Goal: Transaction & Acquisition: Obtain resource

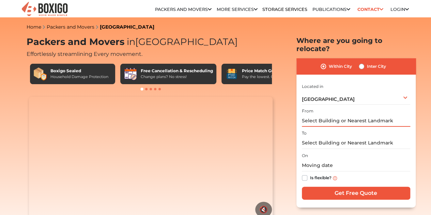
click at [334, 118] on input "text" at bounding box center [356, 121] width 108 height 12
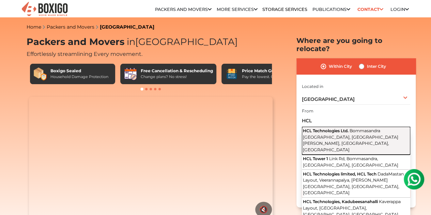
click at [339, 134] on span "Bommasandra [GEOGRAPHIC_DATA], [GEOGRAPHIC_DATA][PERSON_NAME], [GEOGRAPHIC_DATA…" at bounding box center [350, 140] width 95 height 24
type input "HCL Technologies Ltd., Bommasandra [GEOGRAPHIC_DATA], Bande [PERSON_NAME], Jiga…"
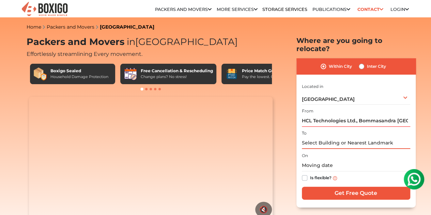
click at [335, 139] on input "text" at bounding box center [356, 143] width 108 height 12
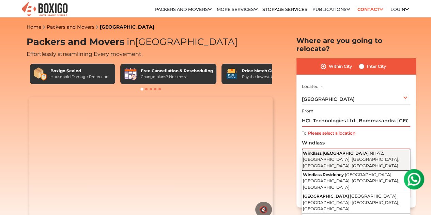
click at [353, 153] on span "NH-72, [GEOGRAPHIC_DATA], [GEOGRAPHIC_DATA], [GEOGRAPHIC_DATA], [GEOGRAPHIC_DAT…" at bounding box center [351, 160] width 96 height 18
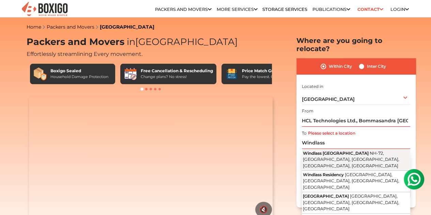
type input "[GEOGRAPHIC_DATA], [GEOGRAPHIC_DATA]-72, [GEOGRAPHIC_DATA], [GEOGRAPHIC_DATA], …"
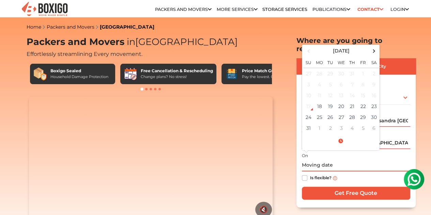
click at [337, 164] on input "text" at bounding box center [356, 166] width 108 height 12
click at [375, 46] on span at bounding box center [374, 50] width 9 height 9
click at [322, 101] on td "22" at bounding box center [319, 106] width 11 height 11
type input "[DATE] 12:00 AM"
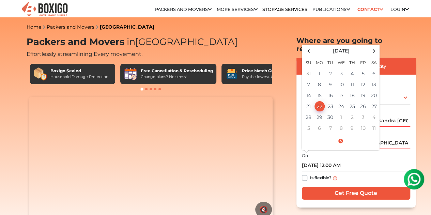
click at [310, 174] on label "Is flexible?" at bounding box center [320, 177] width 21 height 7
click at [304, 174] on input "Is flexible?" at bounding box center [304, 177] width 5 height 7
checkbox input "true"
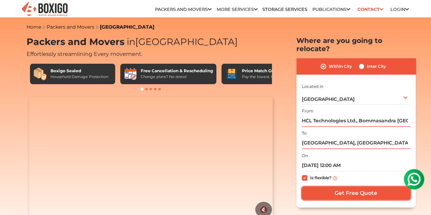
click at [336, 187] on input "Get Free Quote" at bounding box center [356, 193] width 108 height 13
